Goal: Obtain resource: Obtain resource

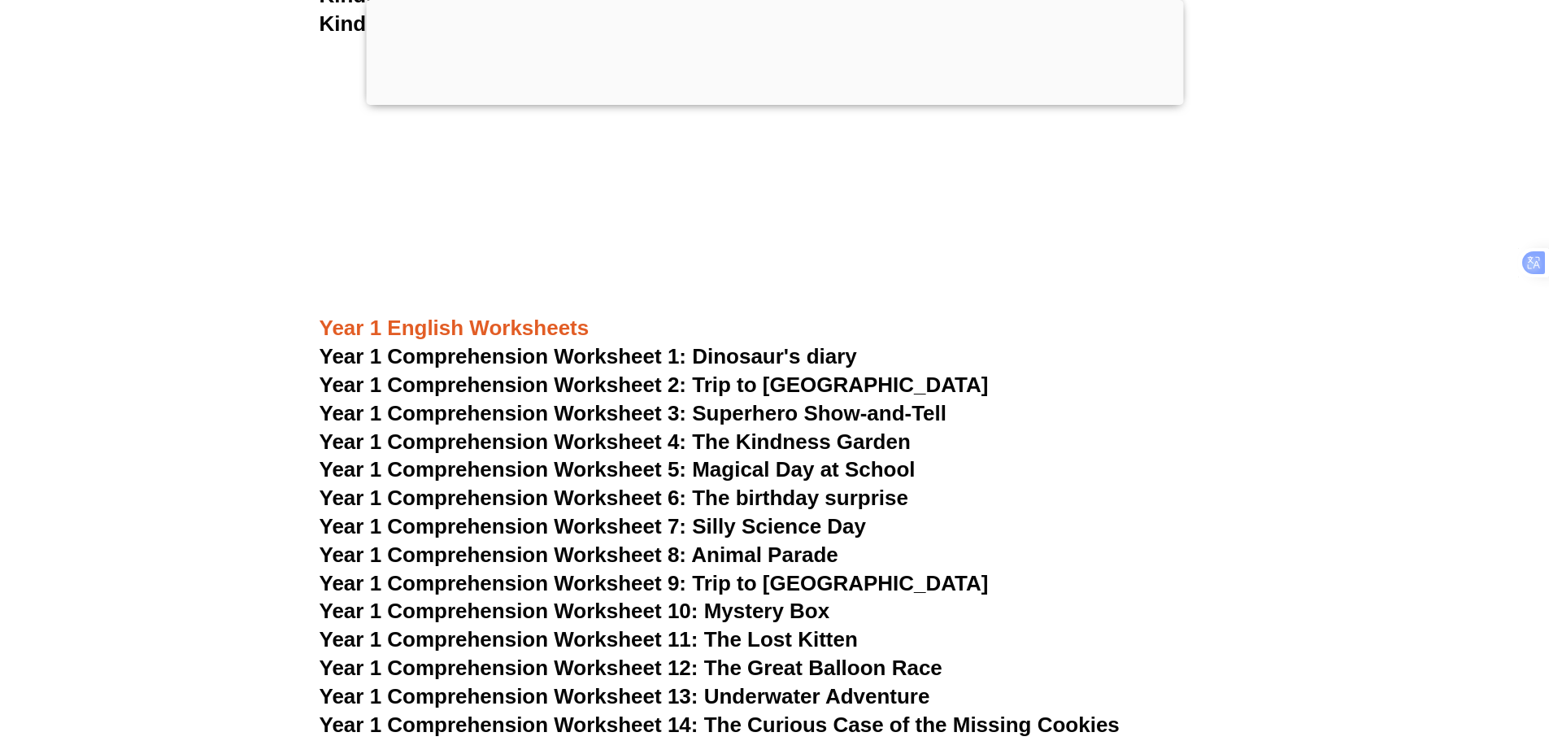
scroll to position [1912, 0]
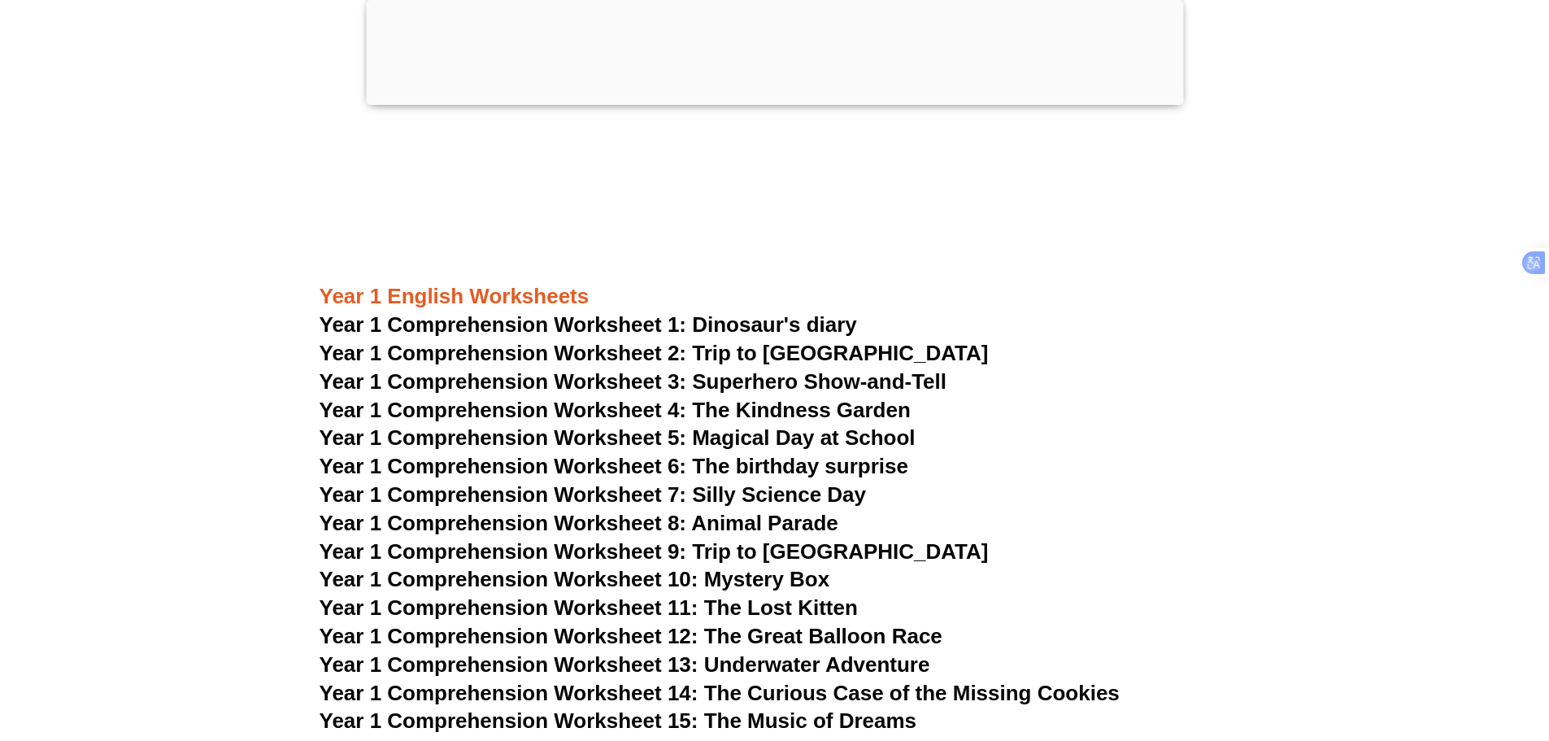
click at [648, 320] on span "Year 1 Comprehension Worksheet 1: Dinosaur's diary" at bounding box center [588, 324] width 537 height 24
click at [637, 351] on span "Year 1 Comprehension Worksheet 2: Trip to [GEOGRAPHIC_DATA]" at bounding box center [654, 353] width 669 height 24
click at [776, 381] on span "Year 1 Comprehension Worksheet 3: Superhero Show-and-Tell" at bounding box center [634, 381] width 628 height 24
click at [746, 353] on span "Year 1 Comprehension Worksheet 2: Trip to [GEOGRAPHIC_DATA]" at bounding box center [654, 353] width 669 height 24
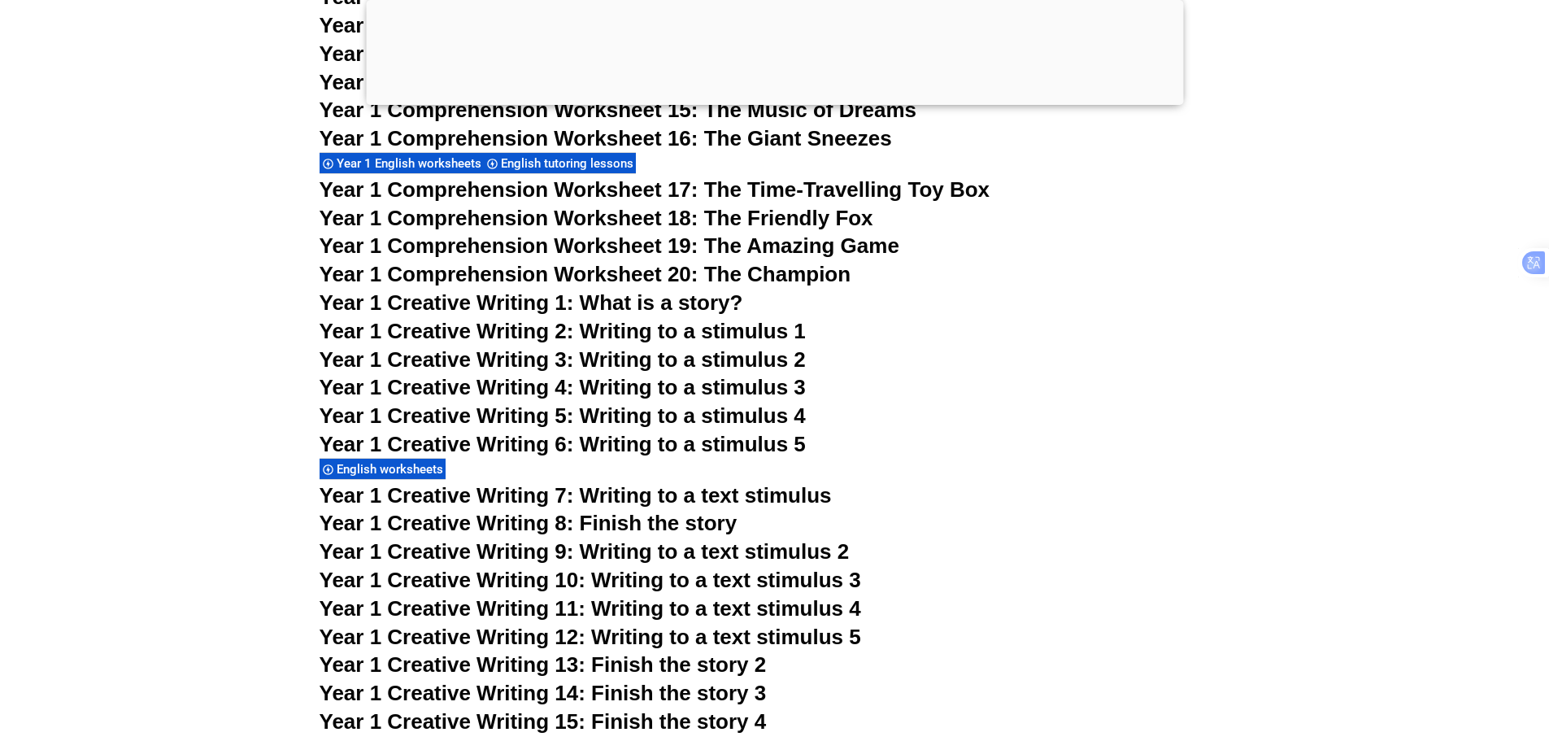
scroll to position [2725, 0]
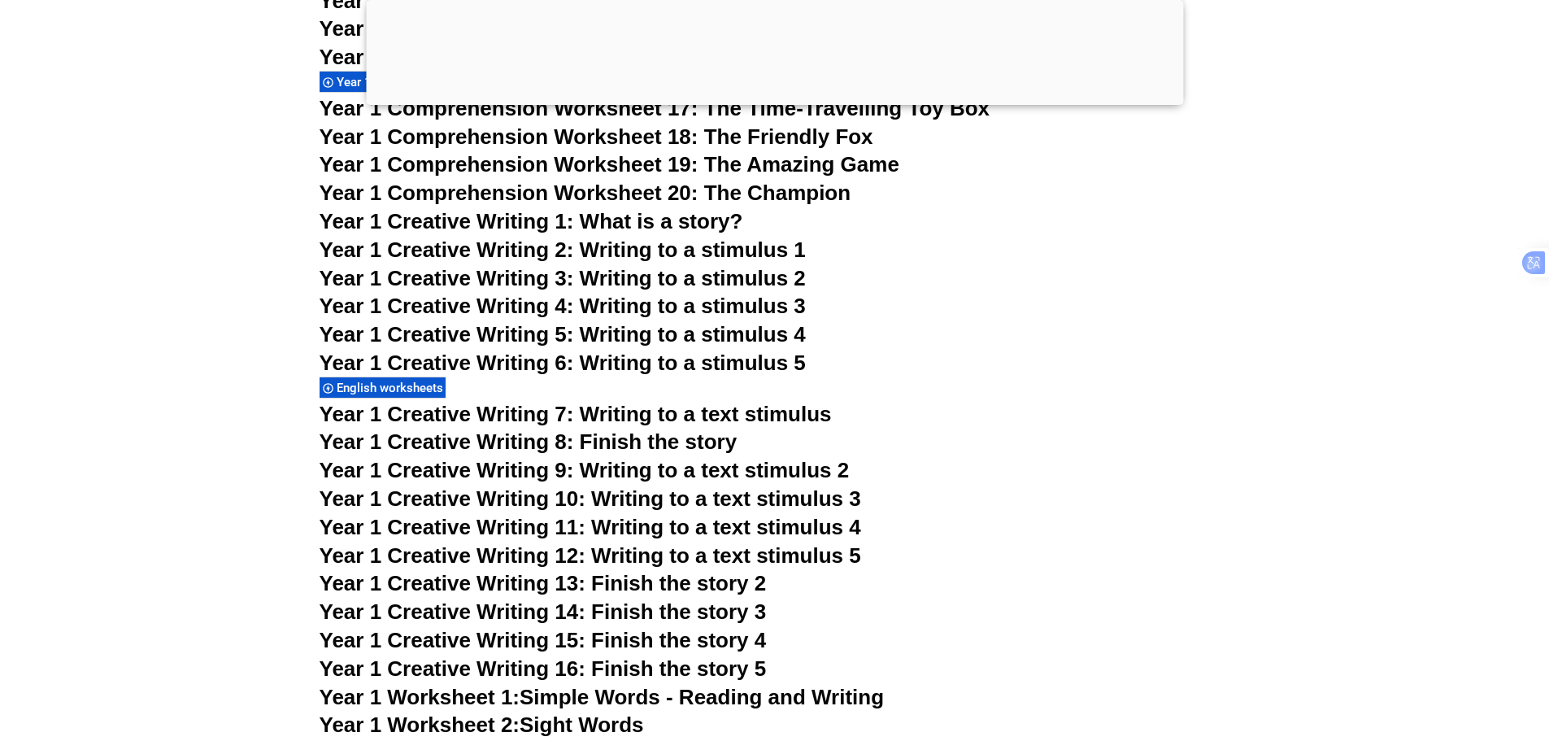
click at [533, 217] on span "Year 1 Creative Writing 1: What is a story?" at bounding box center [532, 221] width 424 height 24
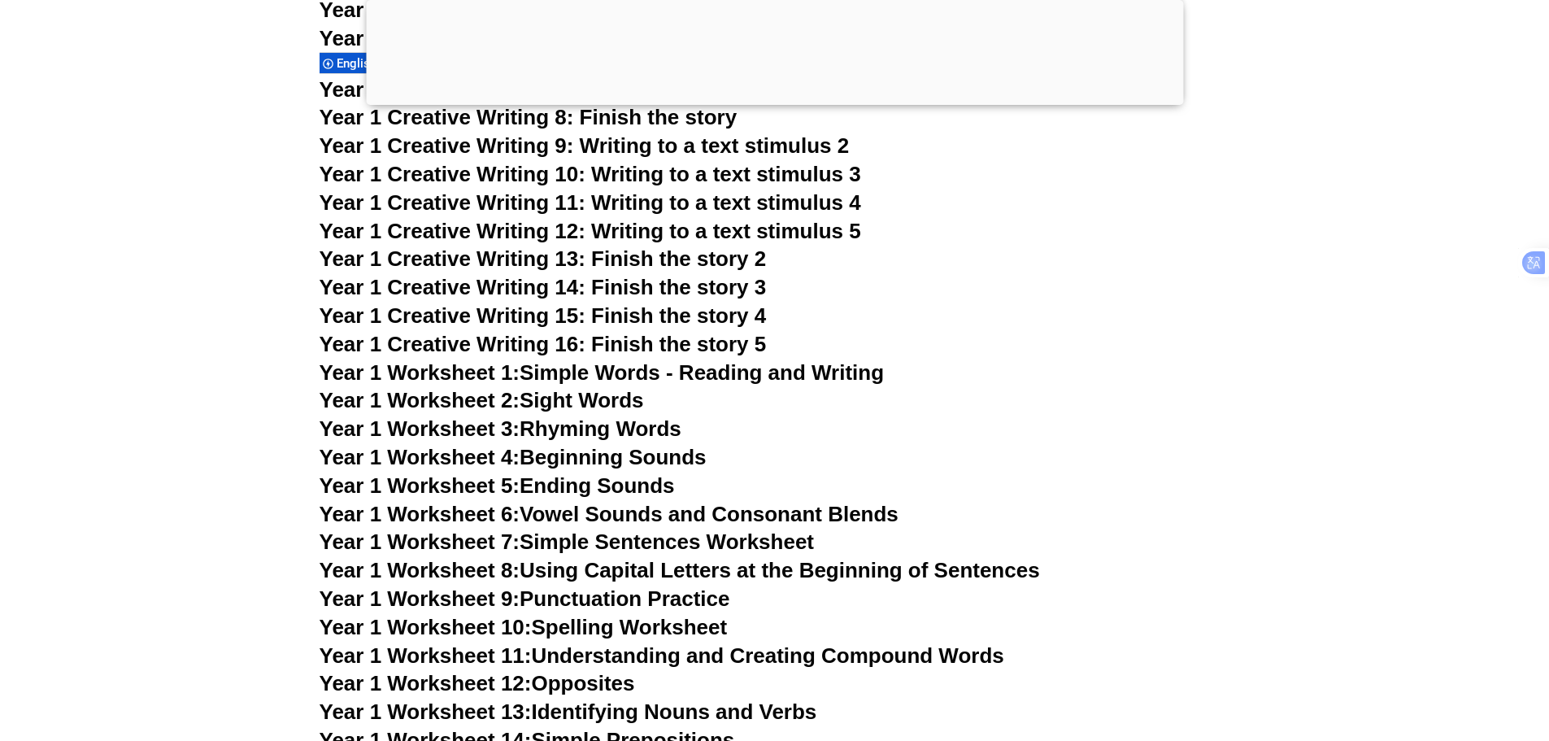
scroll to position [3050, 0]
click at [611, 399] on link "Year 1 Worksheet 2: Sight Words" at bounding box center [482, 399] width 324 height 24
click at [665, 372] on link "Year 1 Worksheet 1: Simple Words - Reading and Writing" at bounding box center [602, 371] width 565 height 24
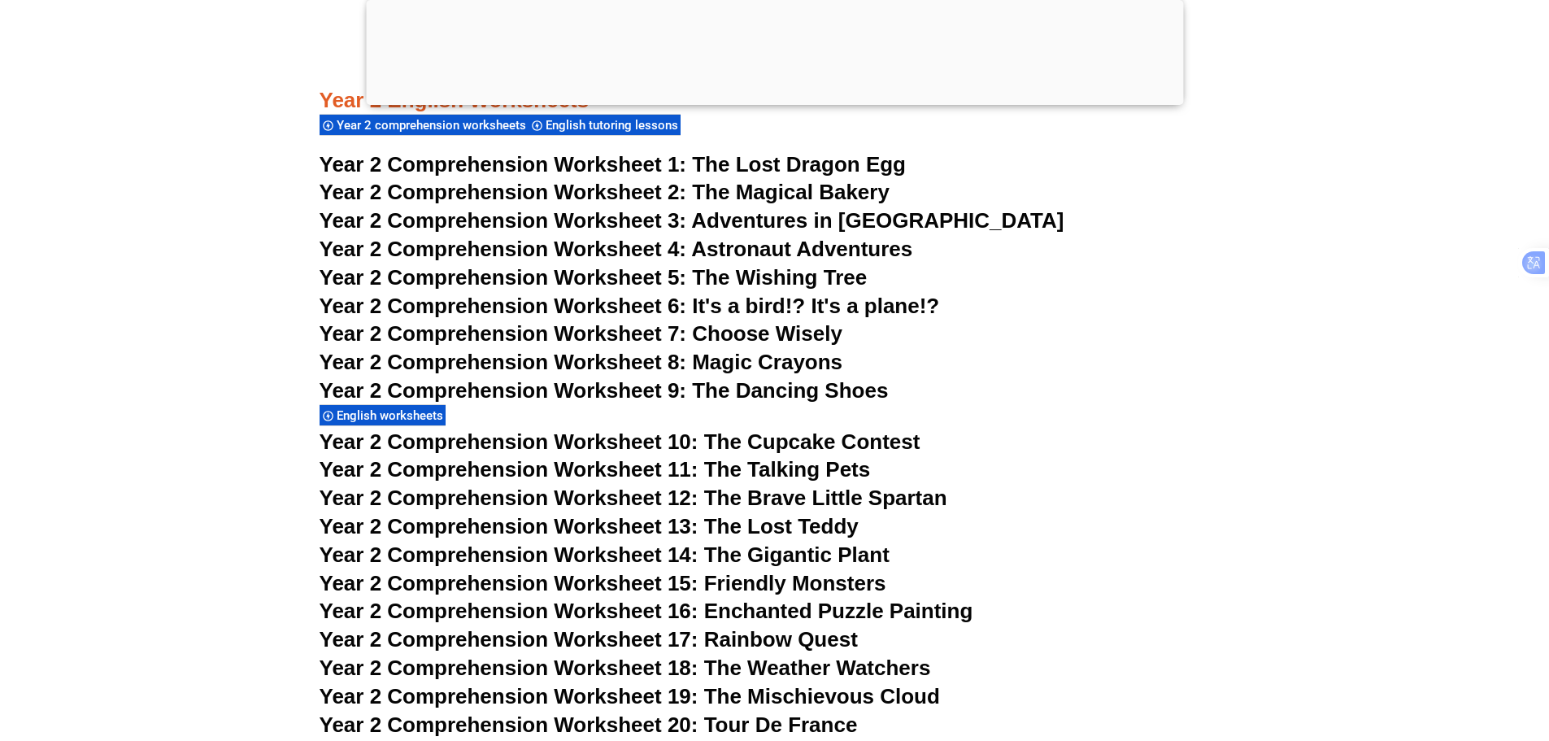
scroll to position [4107, 0]
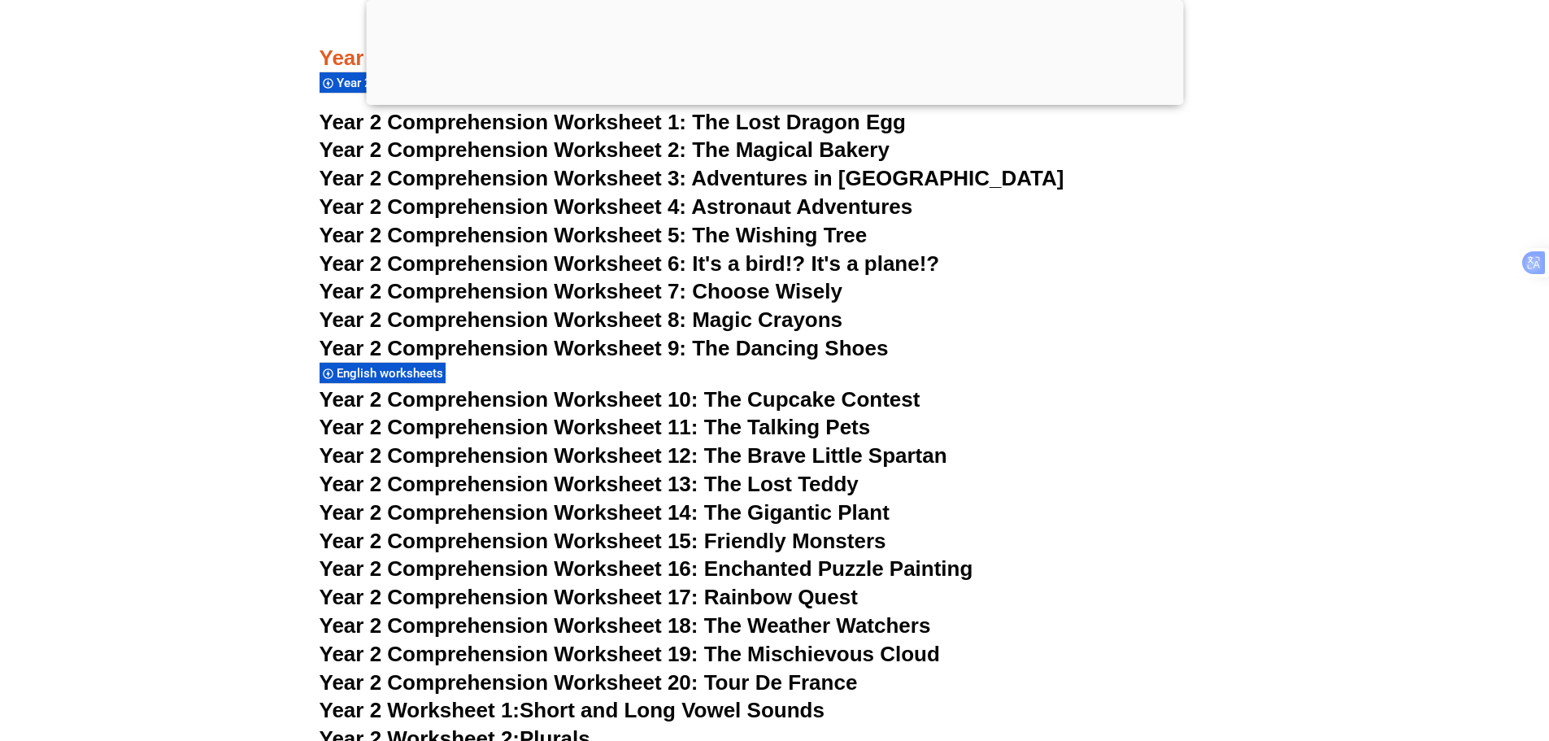
click at [792, 394] on span "Year 2 Comprehension Worksheet 10: The Cupcake Contest" at bounding box center [620, 399] width 601 height 24
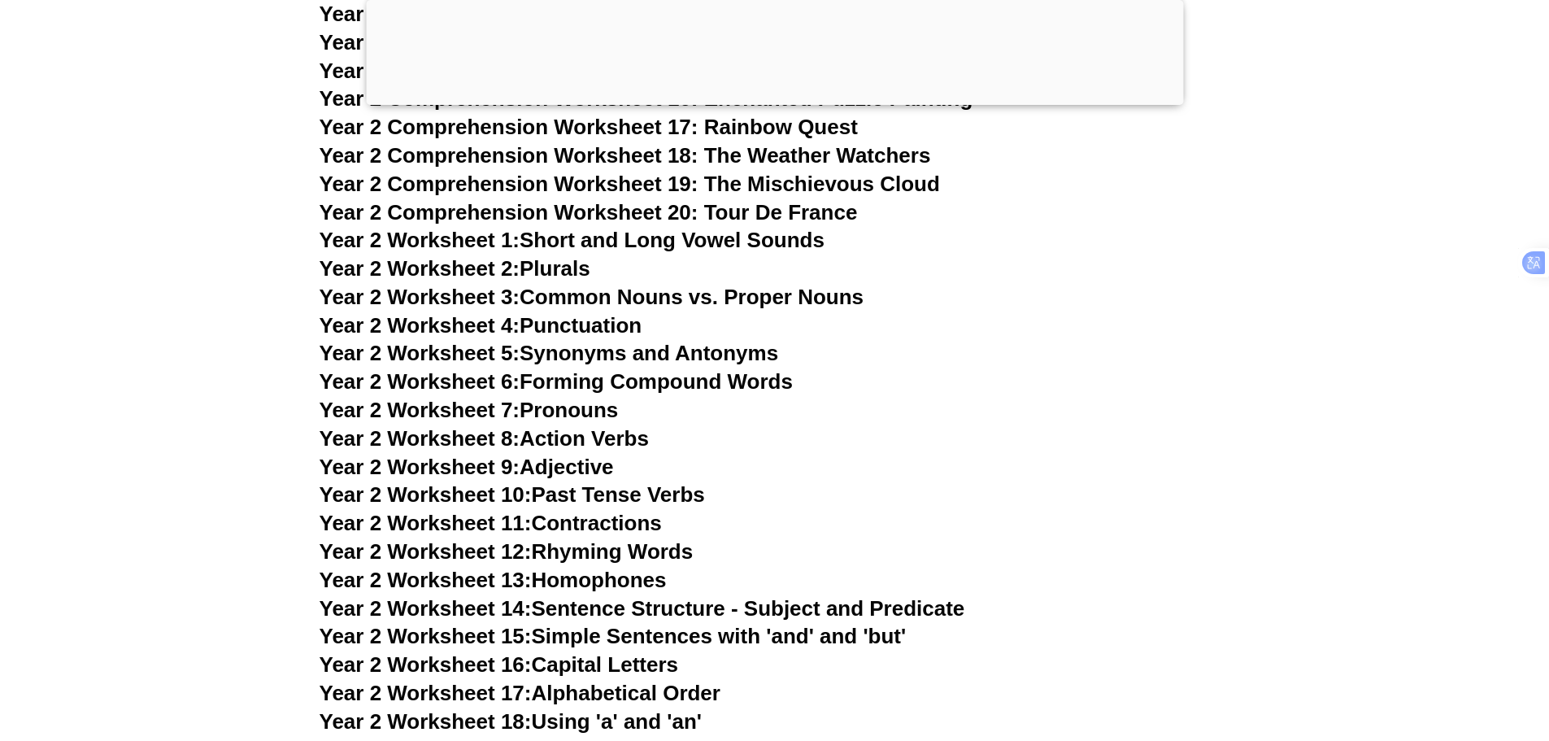
scroll to position [4595, 0]
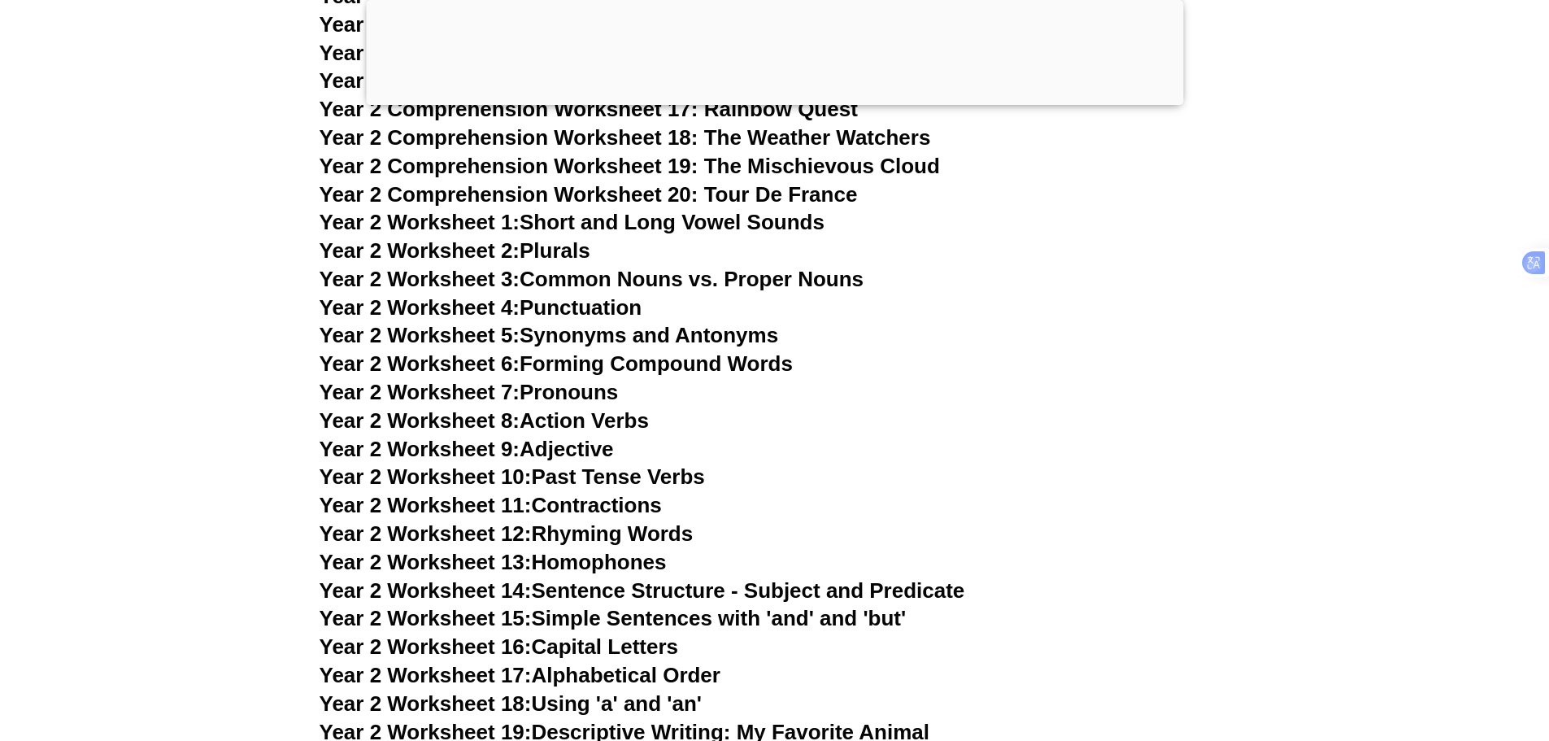
click at [707, 219] on link "Year 2 Worksheet 1: Short and Long Vowel Sounds" at bounding box center [572, 222] width 505 height 24
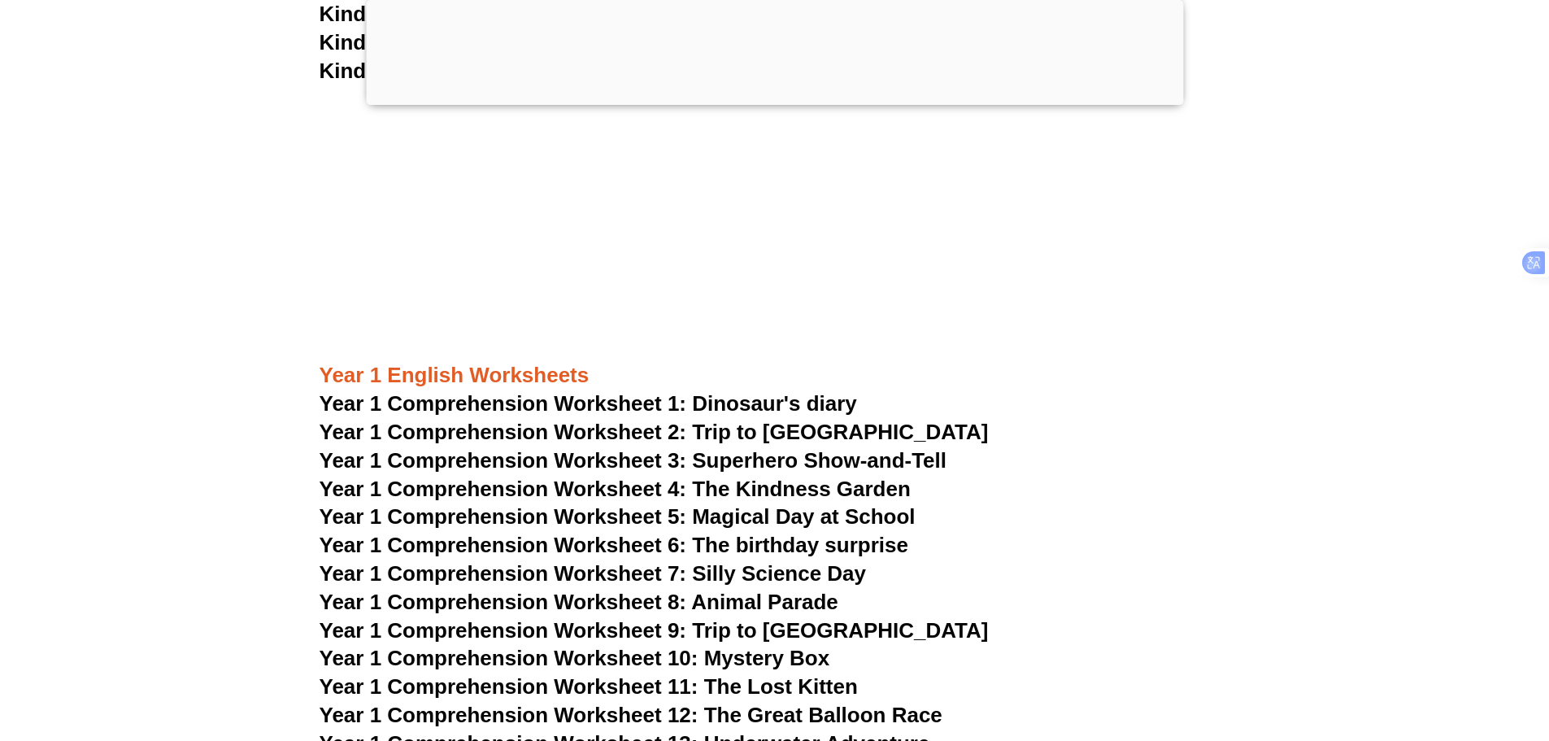
scroll to position [1993, 0]
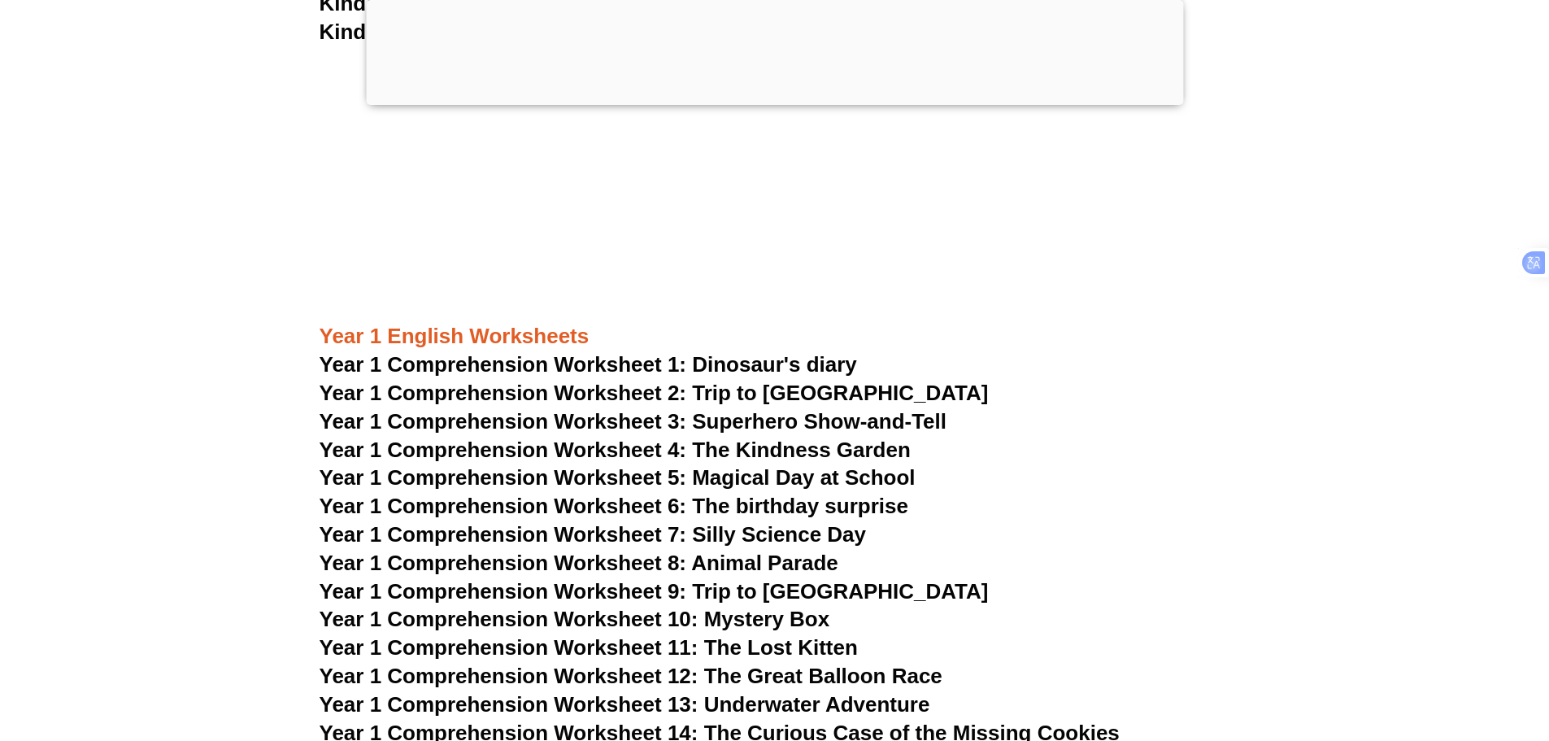
click at [737, 362] on span "Year 1 Comprehension Worksheet 1: Dinosaur's diary" at bounding box center [588, 364] width 537 height 24
